Goal: Navigation & Orientation: Find specific page/section

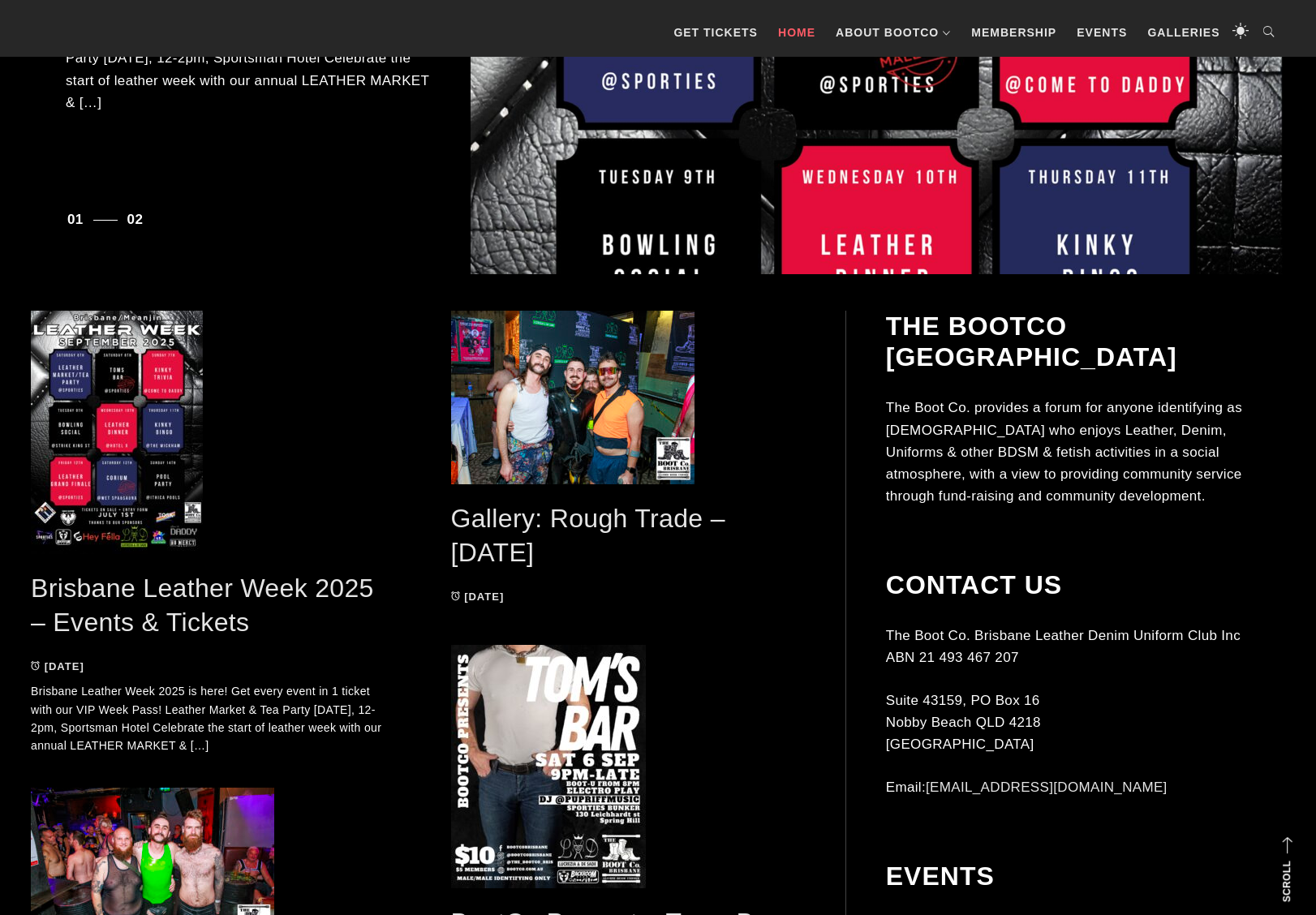
scroll to position [403, 0]
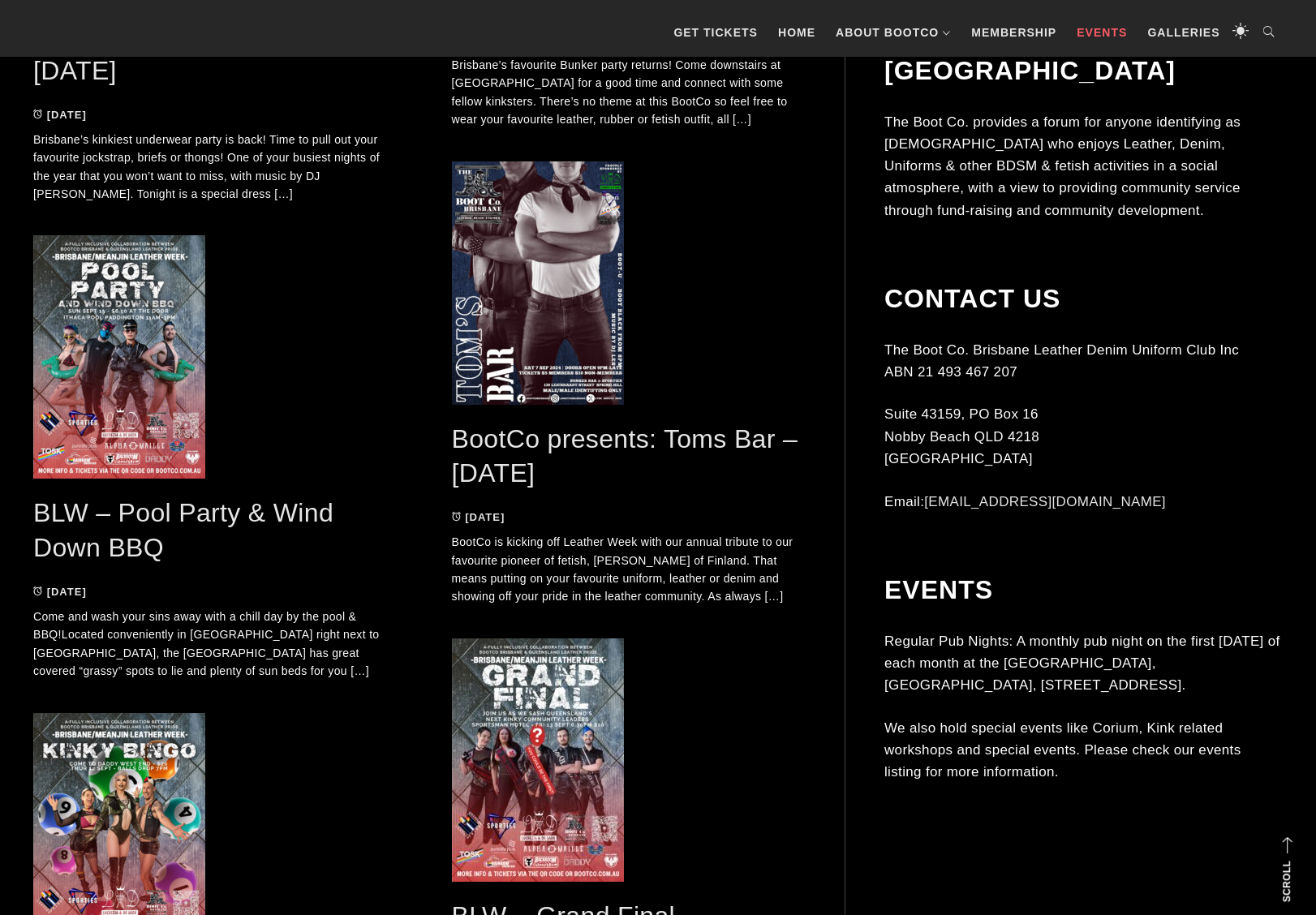
scroll to position [4220, 0]
